Goal: Task Accomplishment & Management: Manage account settings

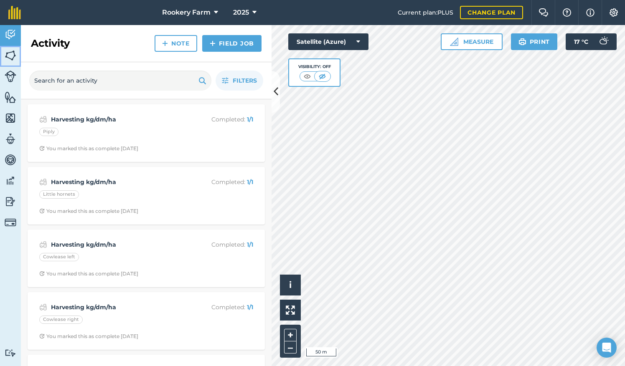
click at [7, 59] on img at bounding box center [11, 55] width 12 height 13
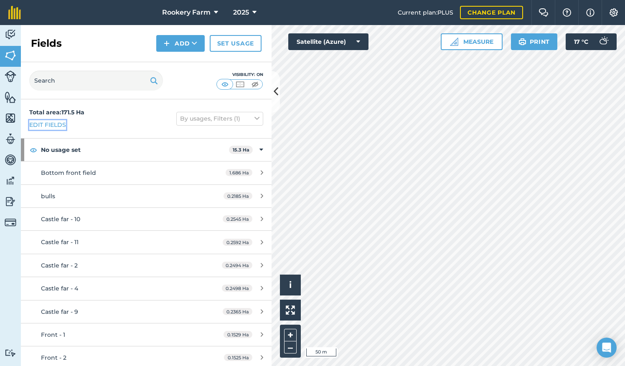
click at [56, 126] on link "Edit fields" at bounding box center [47, 124] width 37 height 9
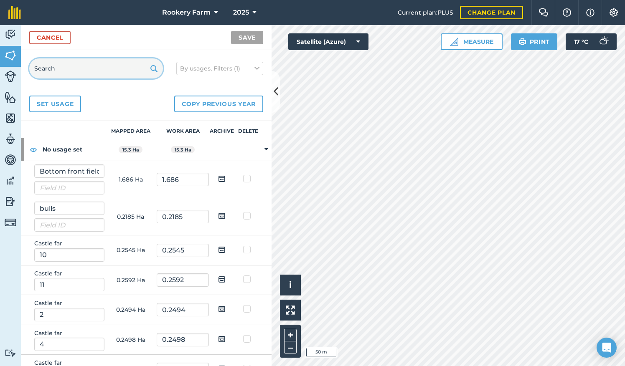
click at [89, 68] on input "text" at bounding box center [96, 68] width 134 height 20
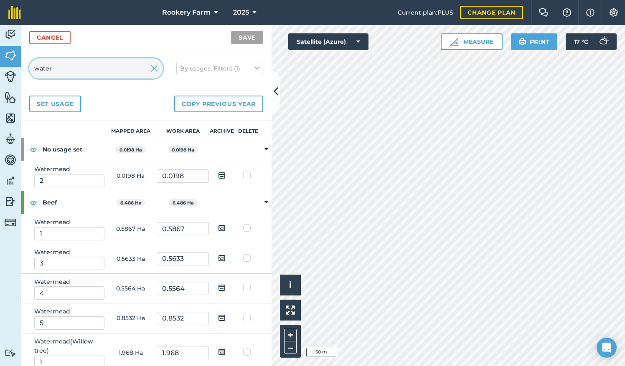
type input "water"
click at [218, 174] on img at bounding box center [222, 175] width 8 height 10
click at [226, 174] on input "checkbox" at bounding box center [228, 172] width 5 height 5
checkbox input "true"
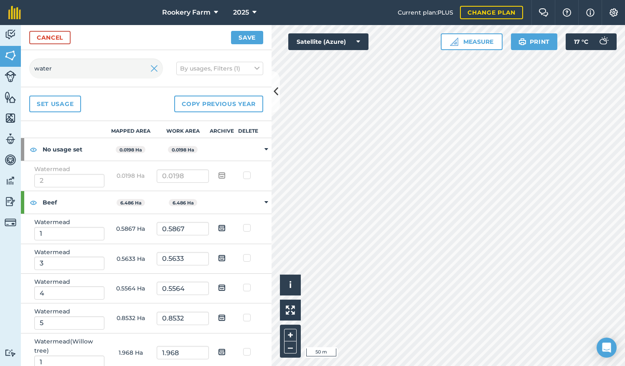
click at [218, 226] on img at bounding box center [222, 228] width 8 height 10
click at [226, 226] on input "checkbox" at bounding box center [228, 225] width 5 height 5
checkbox input "true"
click at [218, 258] on img at bounding box center [222, 258] width 8 height 10
click at [226, 258] on input "checkbox" at bounding box center [228, 255] width 5 height 5
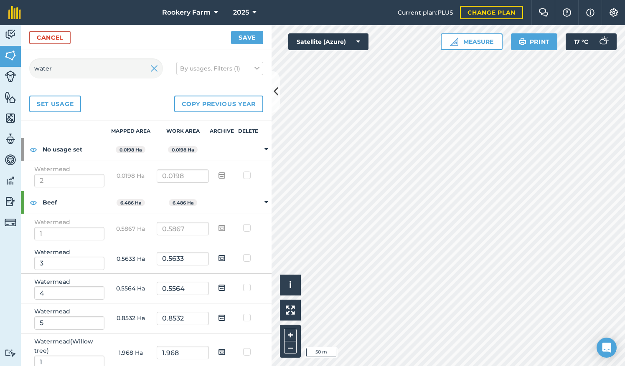
checkbox input "true"
click at [218, 288] on img at bounding box center [222, 288] width 8 height 10
click at [226, 288] on input "checkbox" at bounding box center [228, 284] width 5 height 5
checkbox input "true"
click at [218, 318] on img at bounding box center [222, 318] width 8 height 10
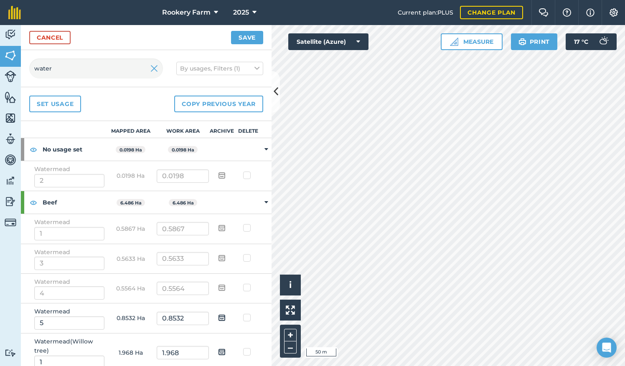
click at [226, 318] on input "checkbox" at bounding box center [228, 314] width 5 height 5
checkbox input "true"
click at [255, 34] on button "Save" at bounding box center [247, 37] width 32 height 13
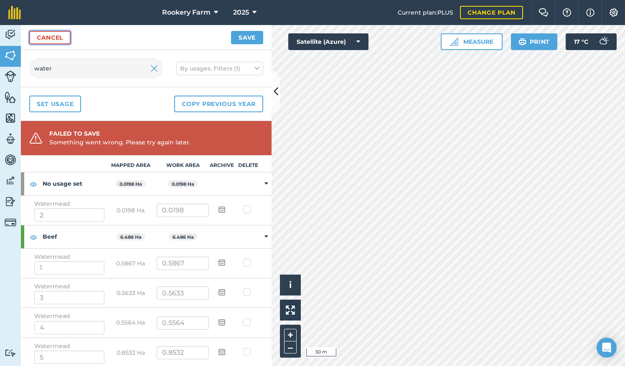
click at [64, 39] on link "Cancel" at bounding box center [49, 37] width 41 height 13
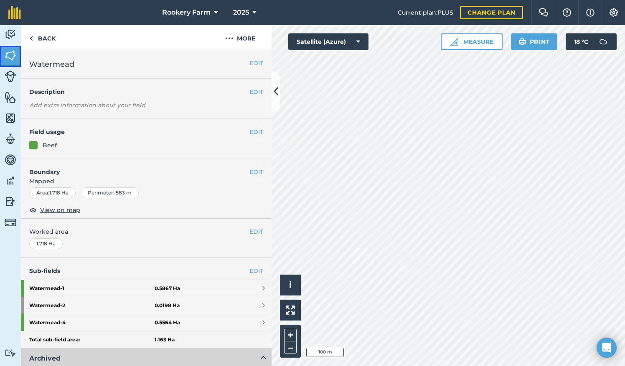
click at [17, 58] on link "Fields" at bounding box center [10, 56] width 21 height 21
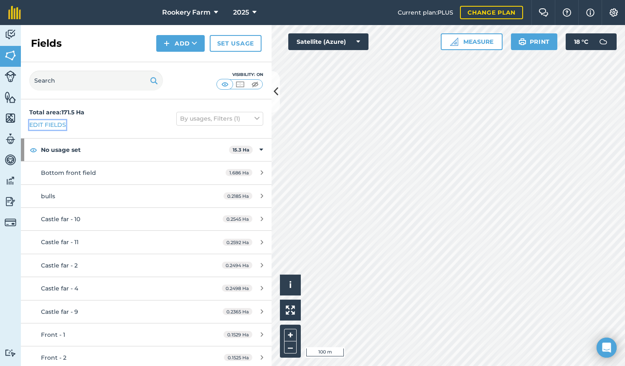
click at [40, 126] on link "Edit fields" at bounding box center [47, 124] width 37 height 9
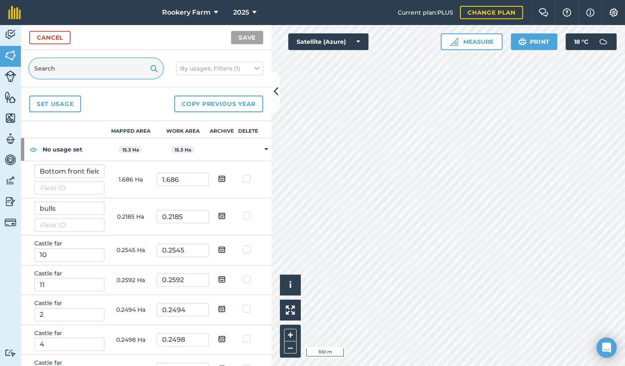
click at [72, 69] on input "text" at bounding box center [96, 68] width 134 height 20
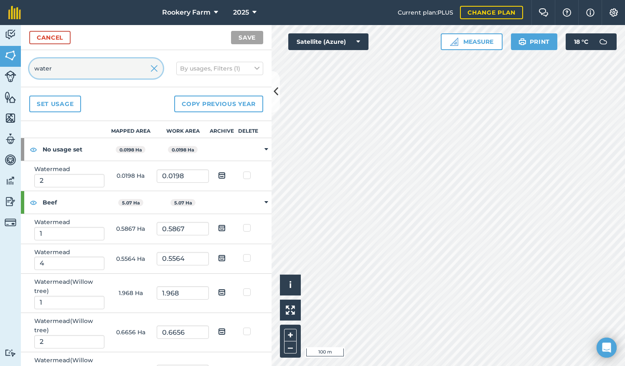
type input "water"
click at [218, 175] on img at bounding box center [222, 175] width 8 height 10
click at [226, 175] on input "checkbox" at bounding box center [228, 172] width 5 height 5
checkbox input "true"
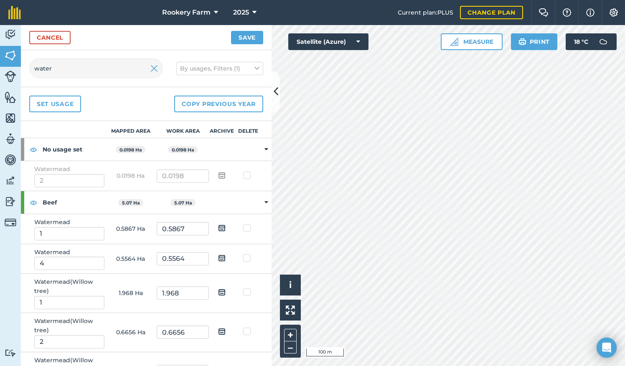
click at [218, 226] on img at bounding box center [222, 228] width 8 height 10
click at [226, 226] on input "checkbox" at bounding box center [228, 225] width 5 height 5
checkbox input "true"
click at [218, 257] on img at bounding box center [222, 258] width 8 height 10
click at [226, 257] on input "checkbox" at bounding box center [228, 255] width 5 height 5
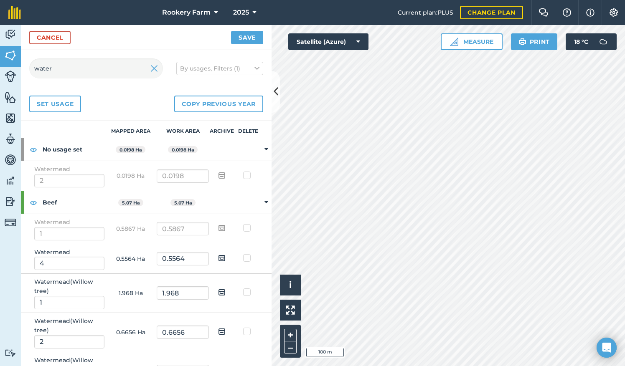
checkbox input "true"
click at [249, 37] on button "Save" at bounding box center [247, 37] width 32 height 13
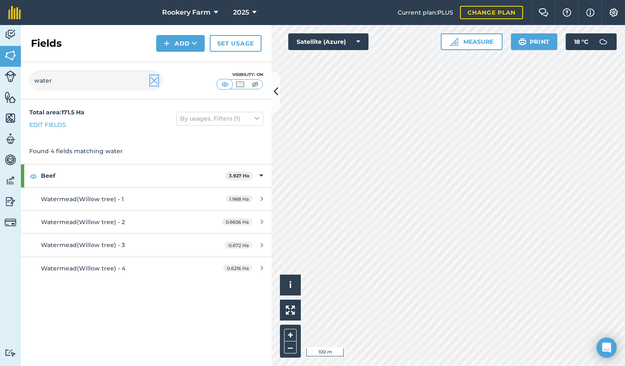
click at [154, 80] on img at bounding box center [154, 81] width 8 height 10
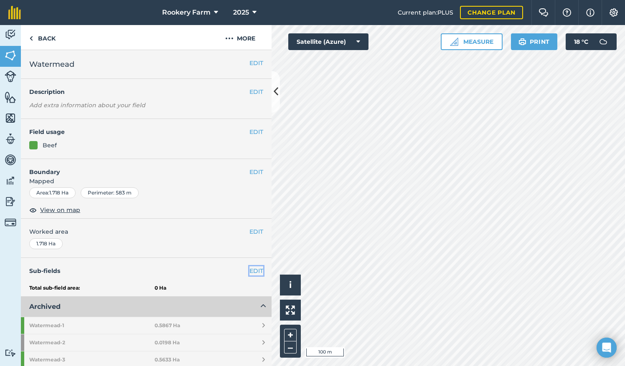
click at [249, 267] on link "EDIT" at bounding box center [256, 271] width 14 height 9
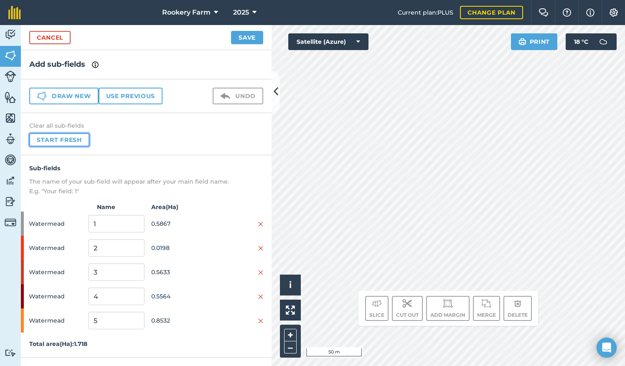
click at [58, 135] on button "Start fresh" at bounding box center [59, 139] width 60 height 13
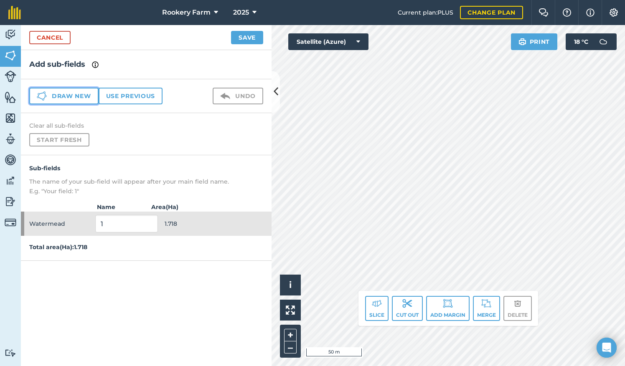
click at [75, 94] on button "Draw new" at bounding box center [63, 96] width 69 height 17
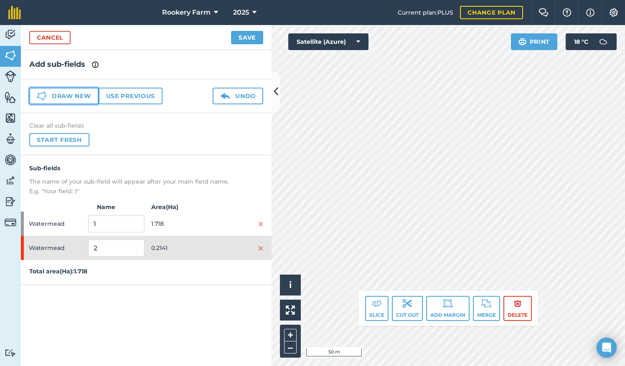
click at [84, 92] on button "Draw new" at bounding box center [63, 96] width 69 height 17
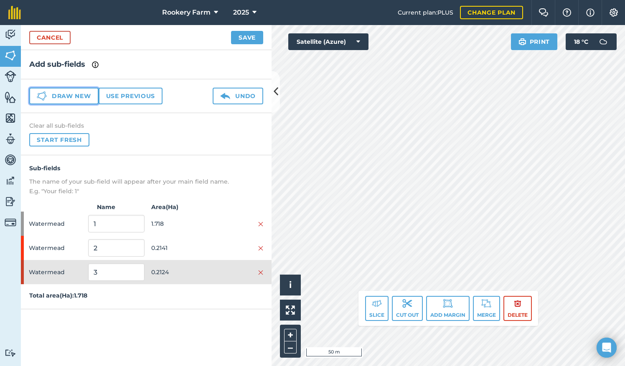
click at [61, 93] on button "Draw new" at bounding box center [63, 96] width 69 height 17
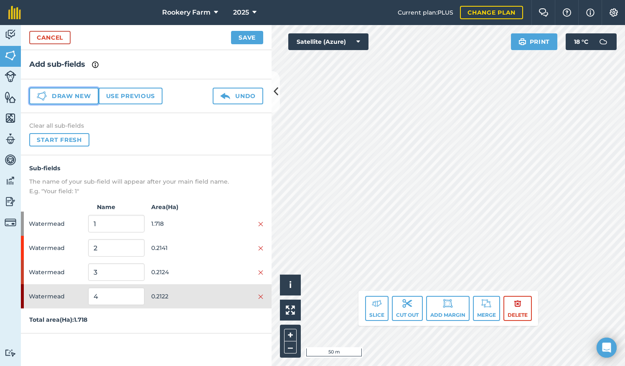
click at [73, 92] on button "Draw new" at bounding box center [63, 96] width 69 height 17
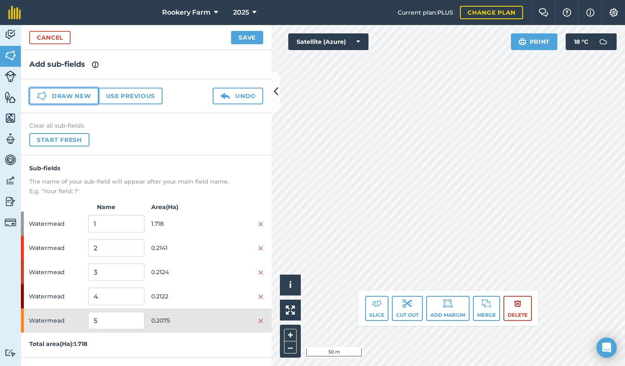
click at [67, 97] on button "Draw new" at bounding box center [63, 96] width 69 height 17
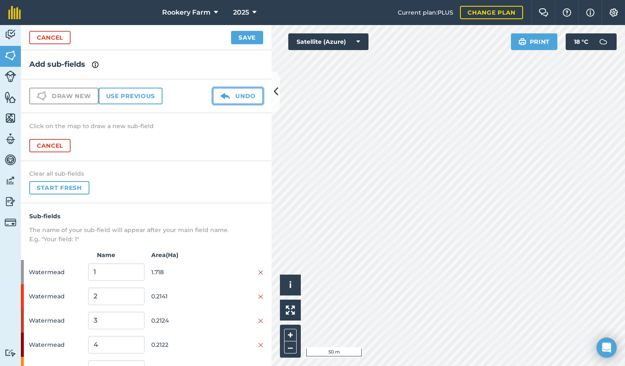
click at [234, 93] on button "Undo" at bounding box center [238, 96] width 51 height 17
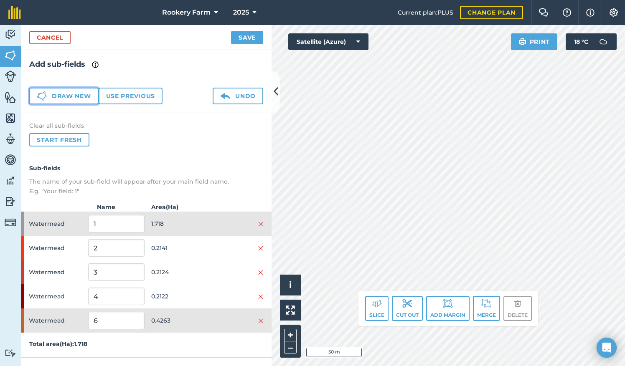
click at [84, 97] on button "Draw new" at bounding box center [63, 96] width 69 height 17
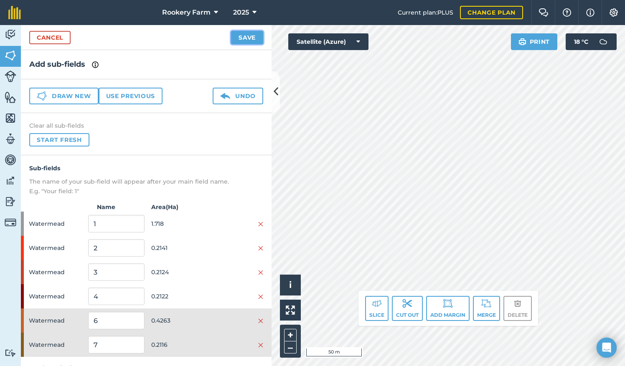
click at [258, 38] on button "Save" at bounding box center [247, 37] width 32 height 13
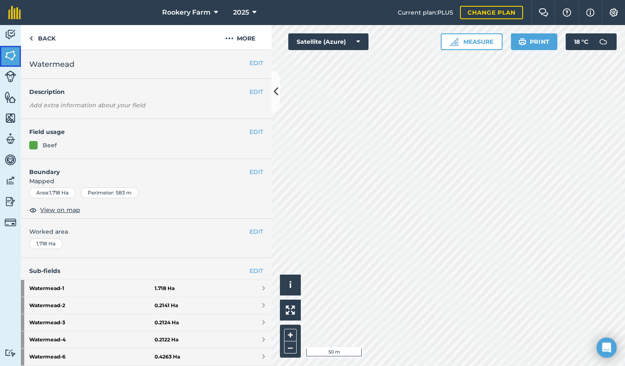
click at [15, 56] on img at bounding box center [11, 55] width 12 height 13
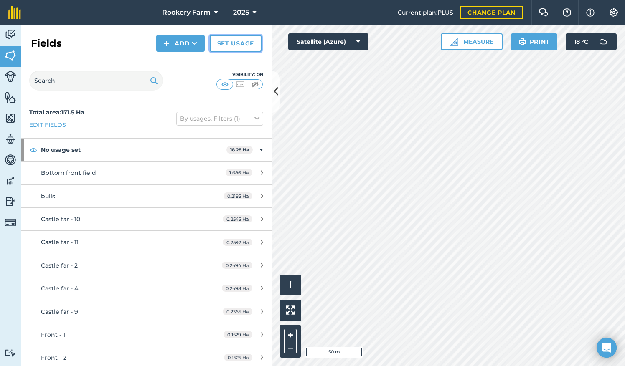
click at [238, 43] on link "Set usage" at bounding box center [236, 43] width 52 height 17
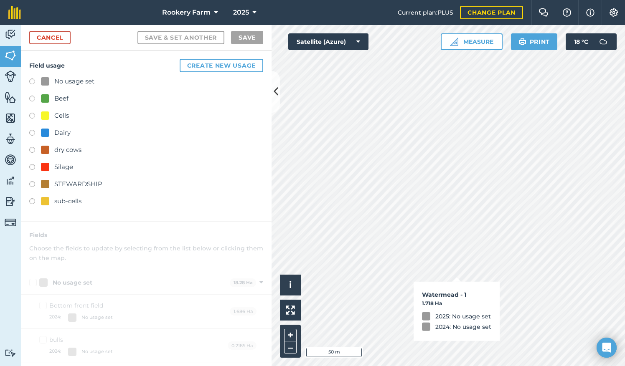
checkbox input "true"
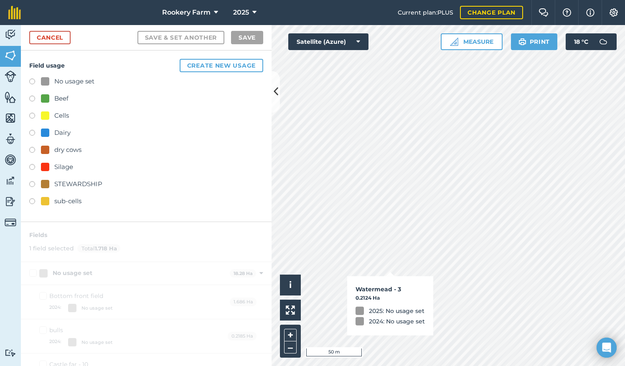
checkbox input "true"
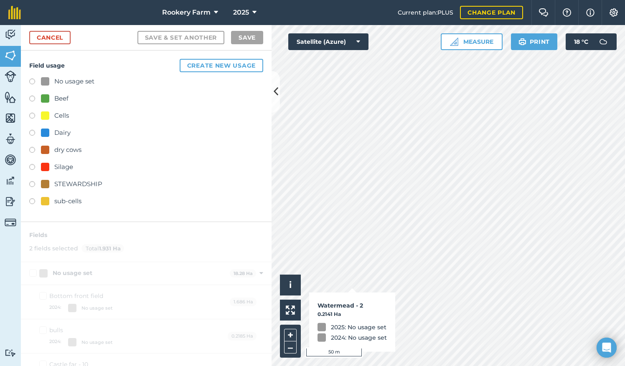
checkbox input "true"
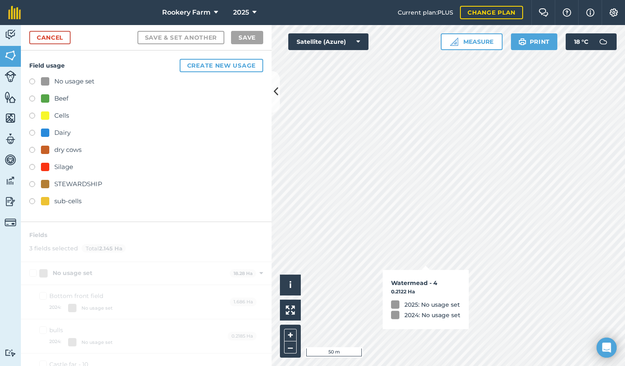
checkbox input "true"
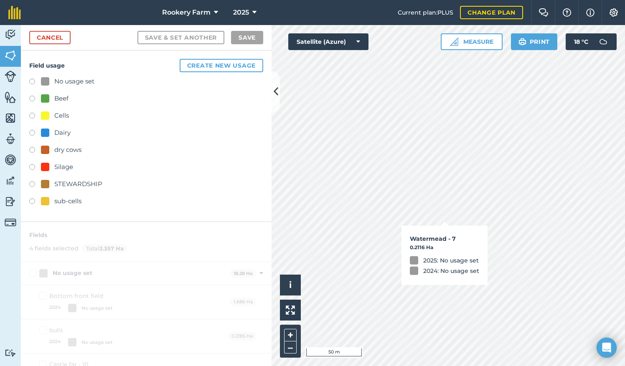
checkbox input "true"
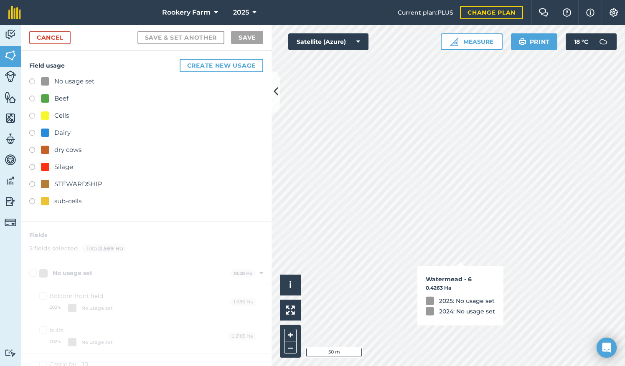
checkbox input "true"
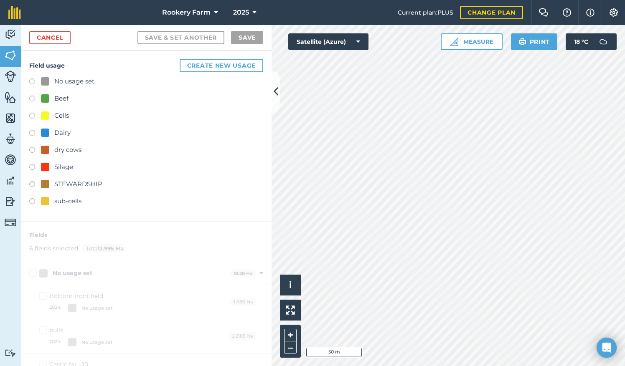
click at [32, 98] on label at bounding box center [35, 100] width 12 height 8
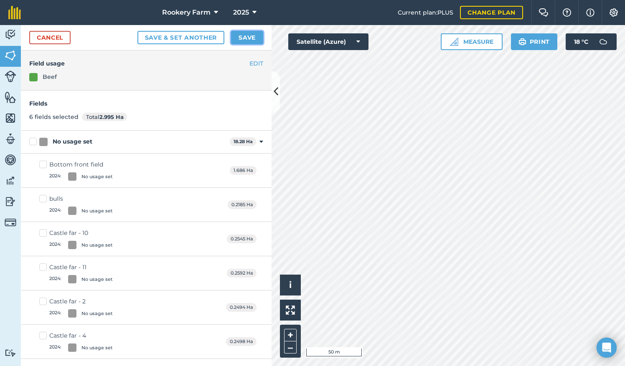
click at [250, 39] on button "Save" at bounding box center [247, 37] width 32 height 13
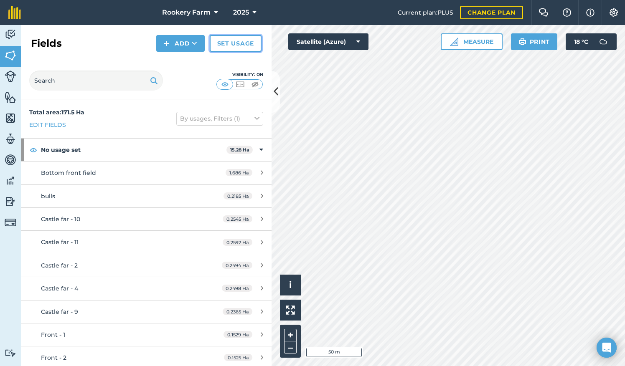
click at [249, 45] on link "Set usage" at bounding box center [236, 43] width 52 height 17
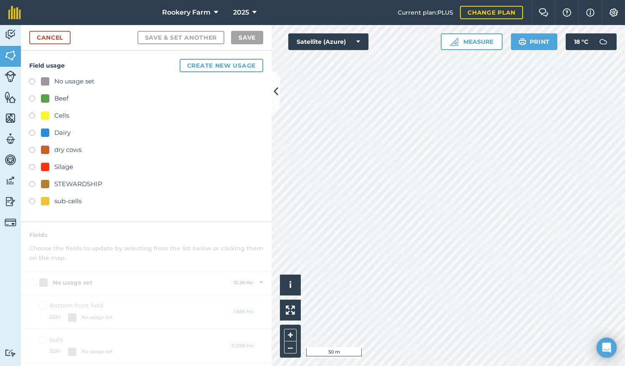
click at [32, 133] on label at bounding box center [35, 134] width 12 height 8
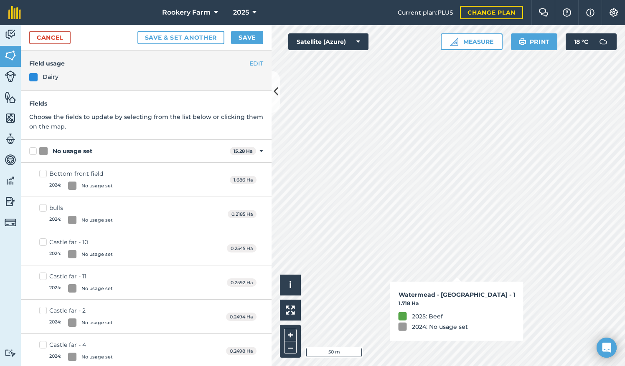
checkbox input "true"
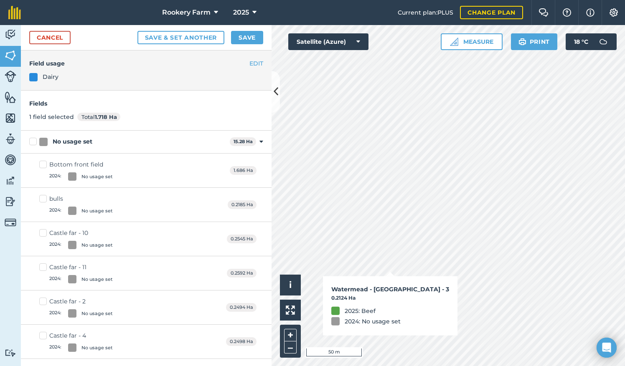
checkbox input "true"
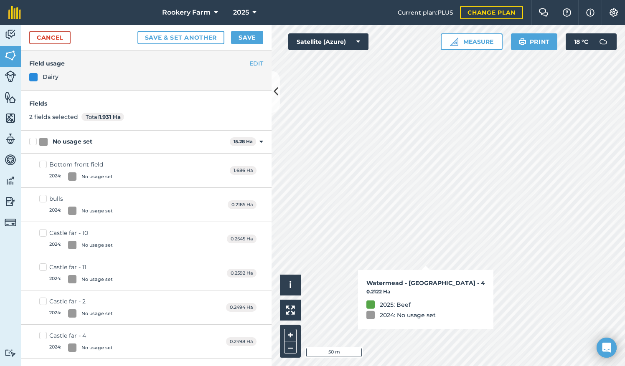
checkbox input "true"
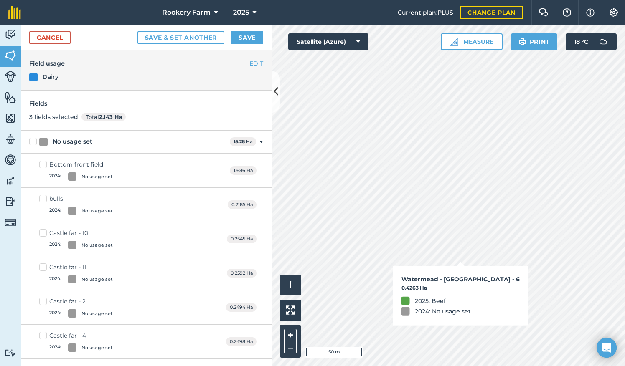
checkbox input "true"
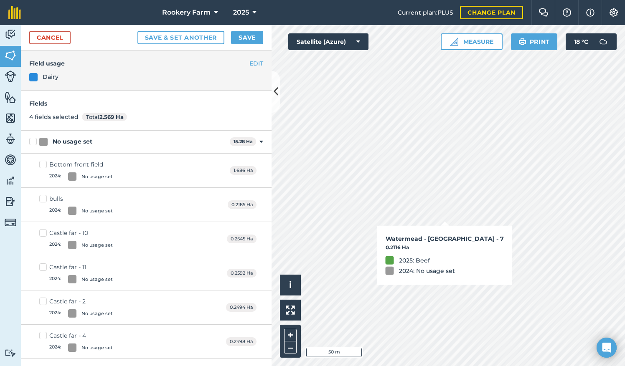
checkbox input "true"
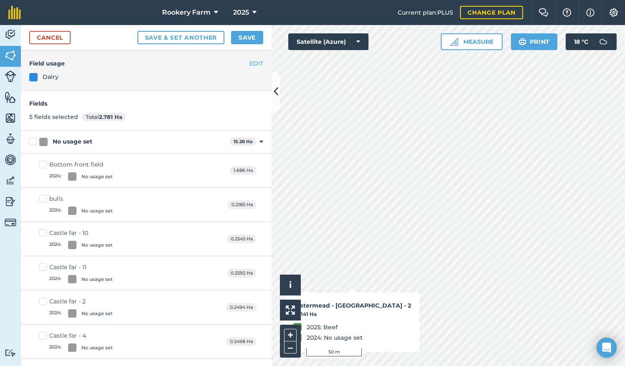
checkbox input "true"
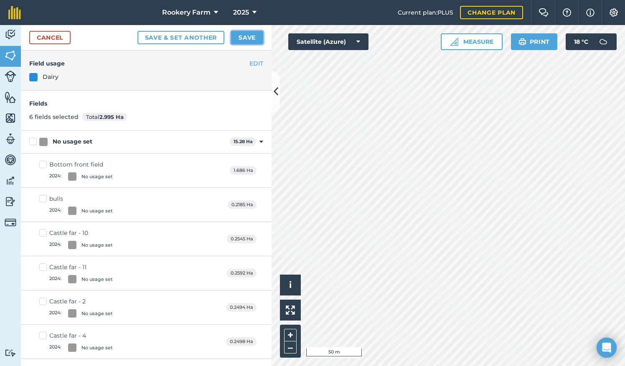
click at [251, 36] on button "Save" at bounding box center [247, 37] width 32 height 13
